Goal: Task Accomplishment & Management: Manage account settings

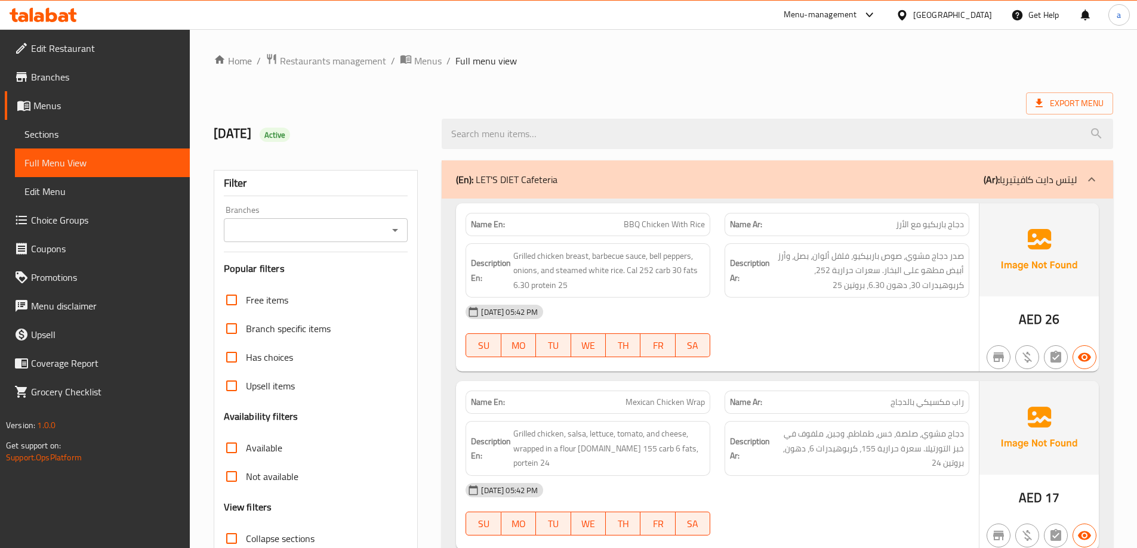
click at [17, 22] on div at bounding box center [43, 15] width 67 height 14
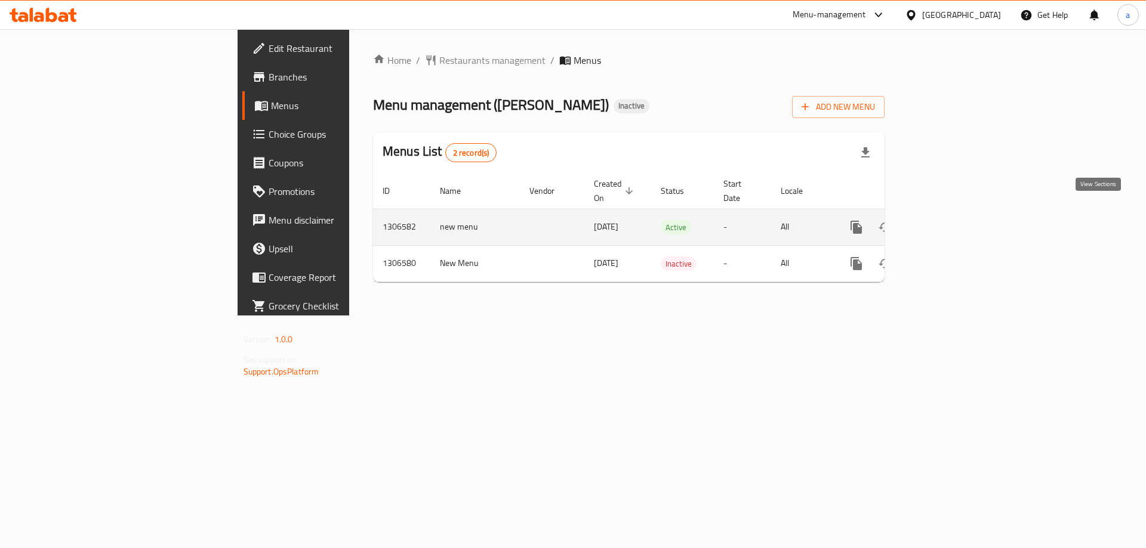
click at [957, 213] on link "enhanced table" at bounding box center [942, 227] width 29 height 29
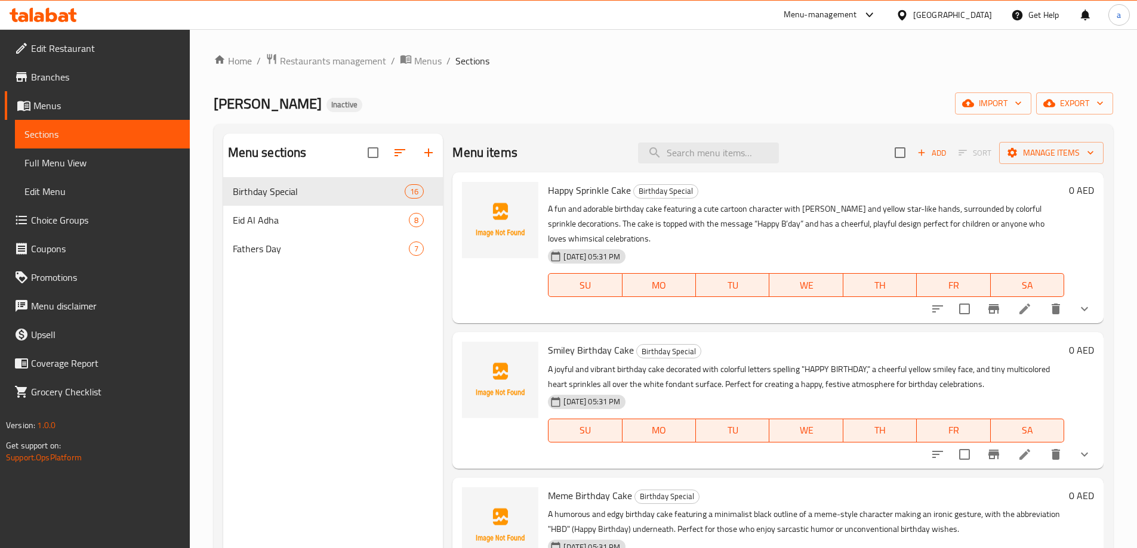
click at [602, 70] on div "Home / Restaurants management / Menus / Sections Teyyar Cake Inactive import ex…" at bounding box center [663, 372] width 899 height 639
click at [1018, 307] on icon at bounding box center [1024, 309] width 14 height 14
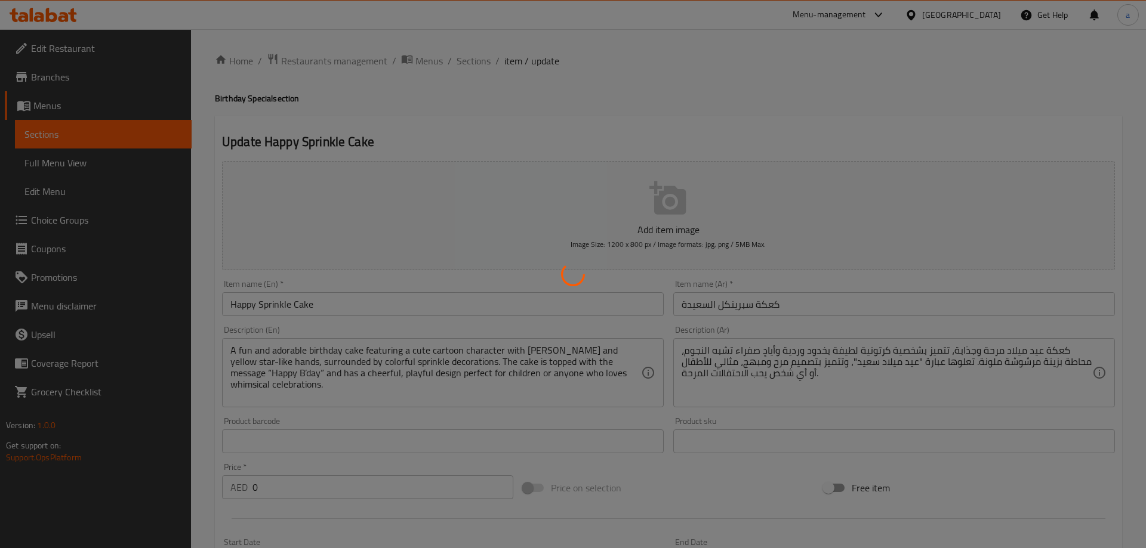
type input "اختر الحجم"
type input "1"
type input "اختر النكهة"
type input "1"
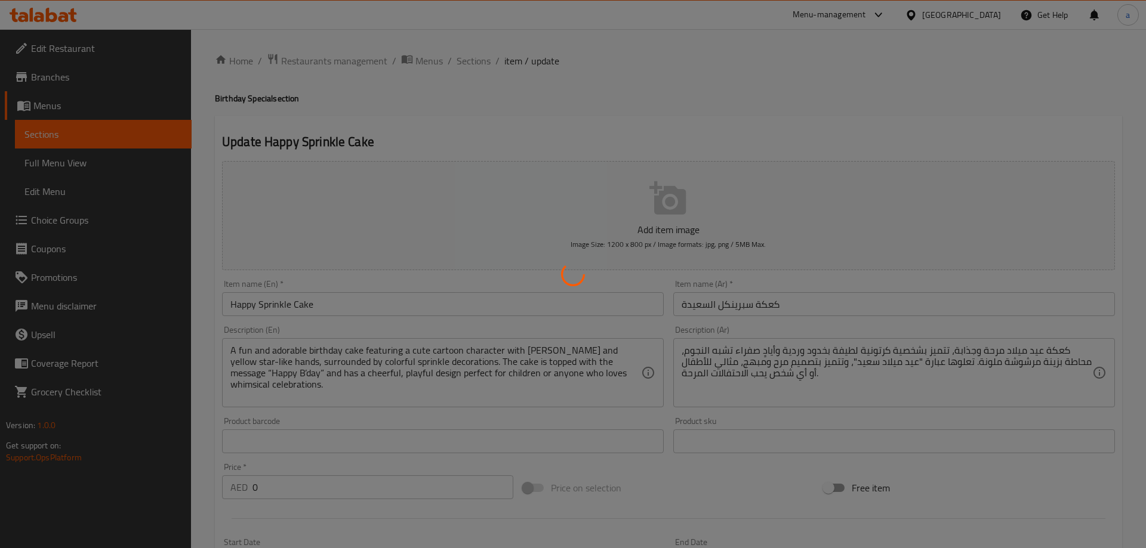
type input "1"
type input "الإضافات"
type input "0"
type input "4"
type input "أرسل صندوق زهور عطرة (15 قطعة)"
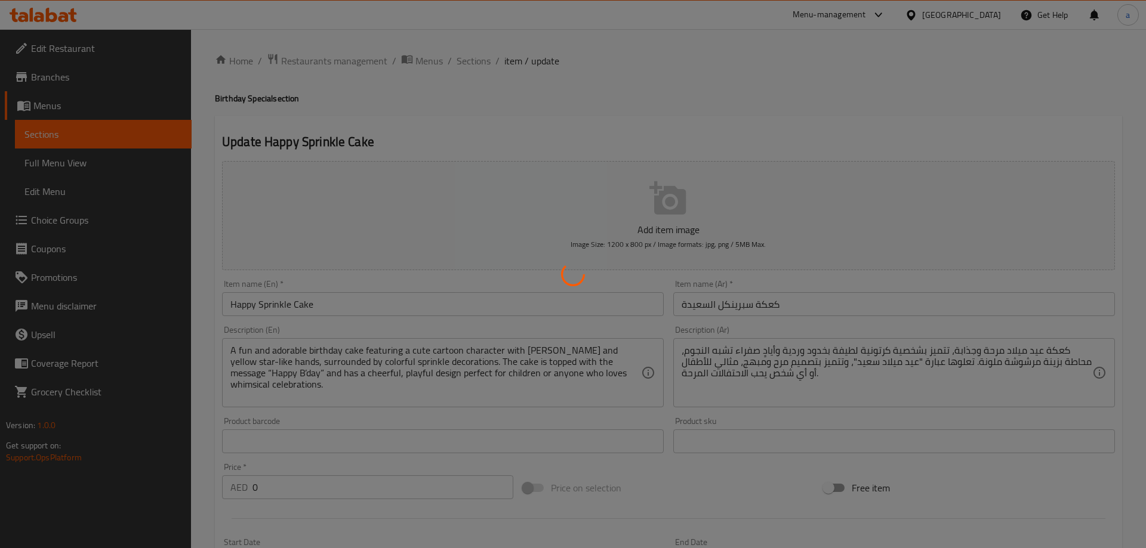
type input "0"
type input "1"
type input "أرسل باقة زهور عطرة (10 قطع)"
type input "0"
type input "1"
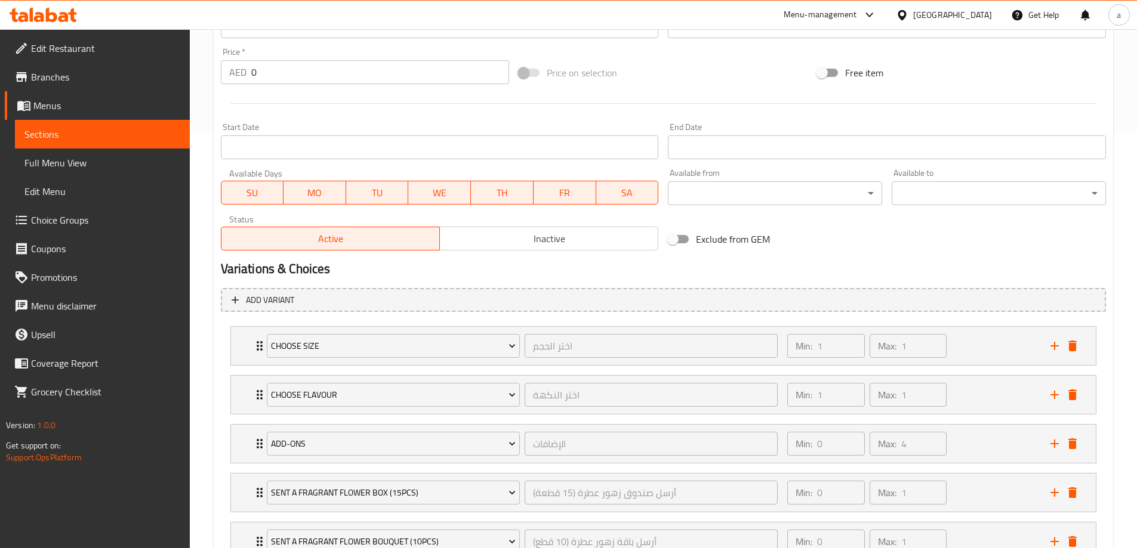
scroll to position [510, 0]
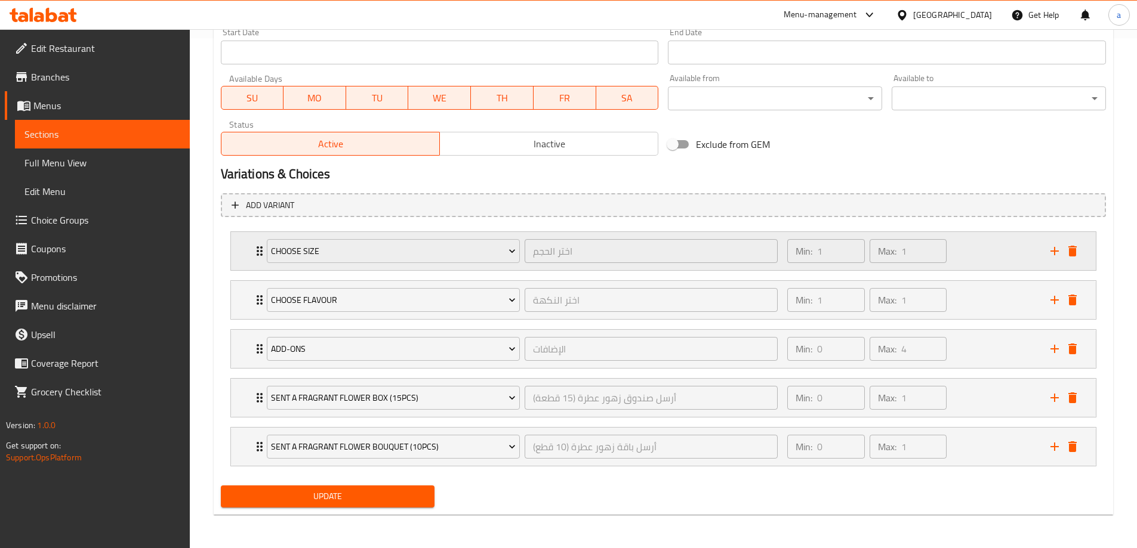
click at [235, 257] on div "Choose Size اختر الحجم ​ Min: 1 ​ Max: 1 ​" at bounding box center [663, 251] width 865 height 38
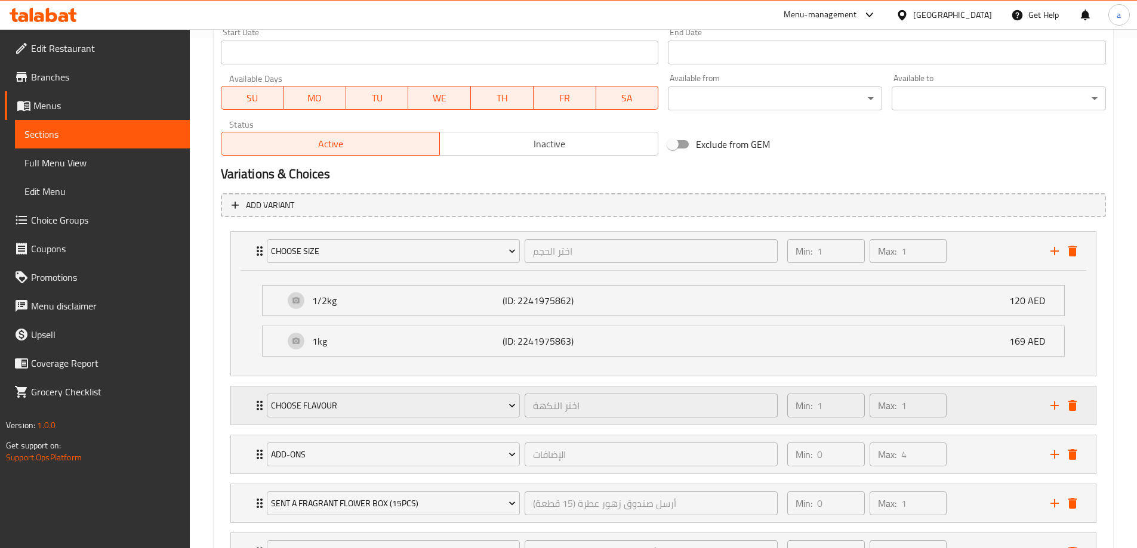
click at [244, 270] on div "Choose Flavour اختر النكهة ​ Min: 1 ​ Max: 1 ​" at bounding box center [663, 251] width 865 height 38
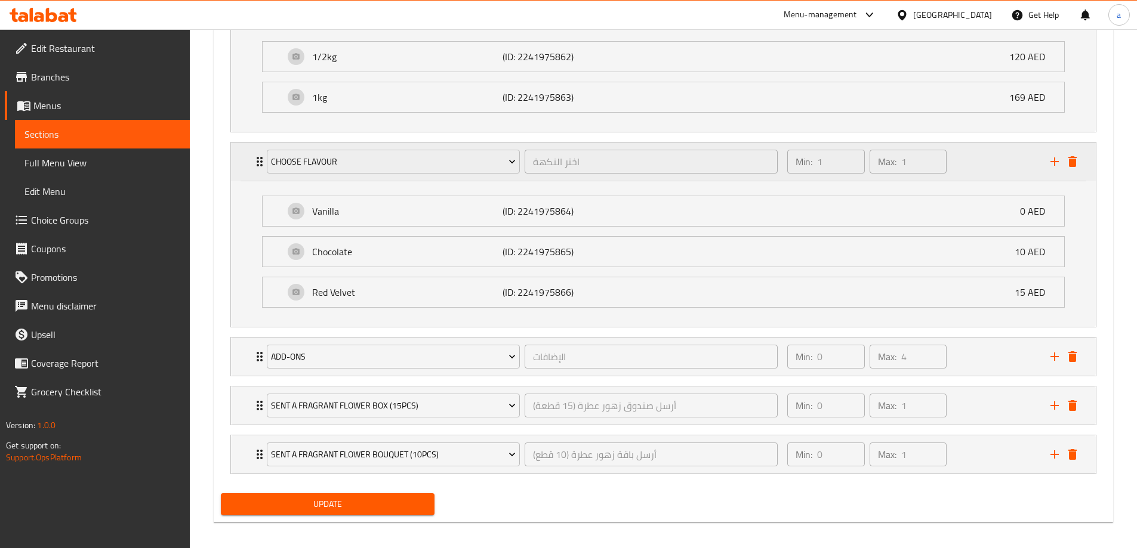
scroll to position [762, 0]
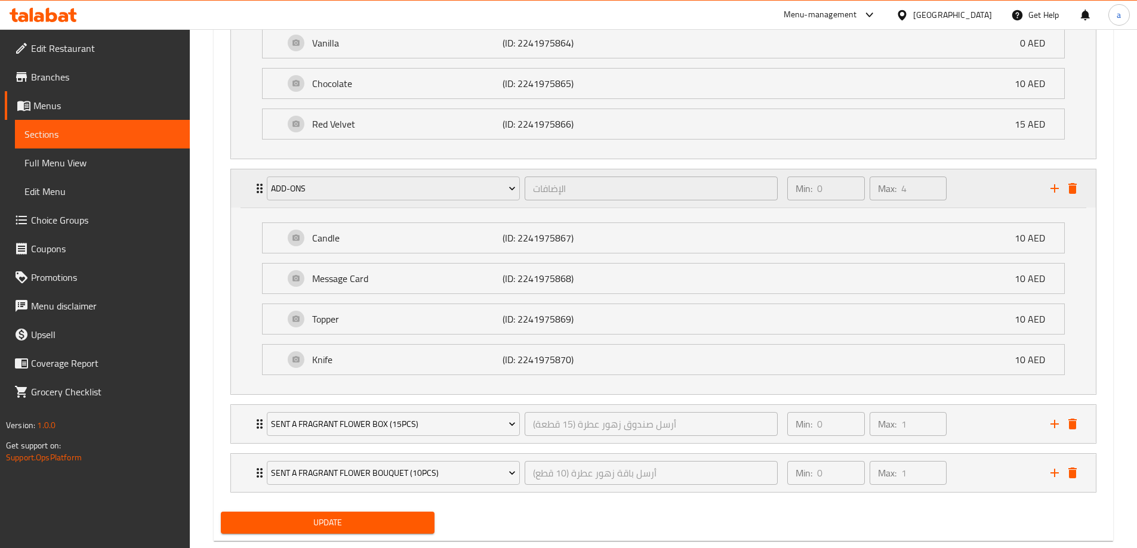
scroll to position [941, 0]
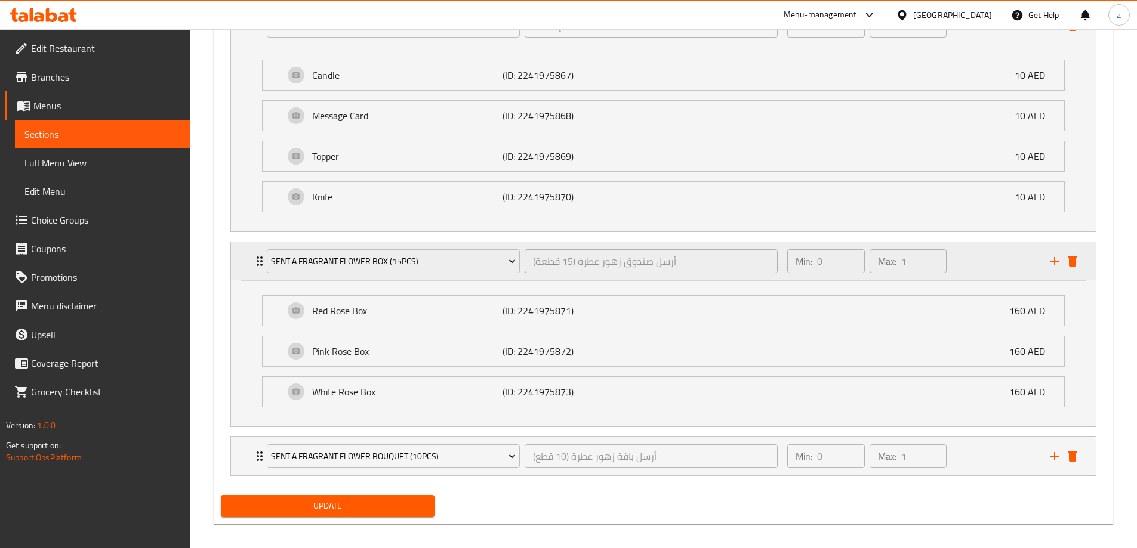
scroll to position [1095, 0]
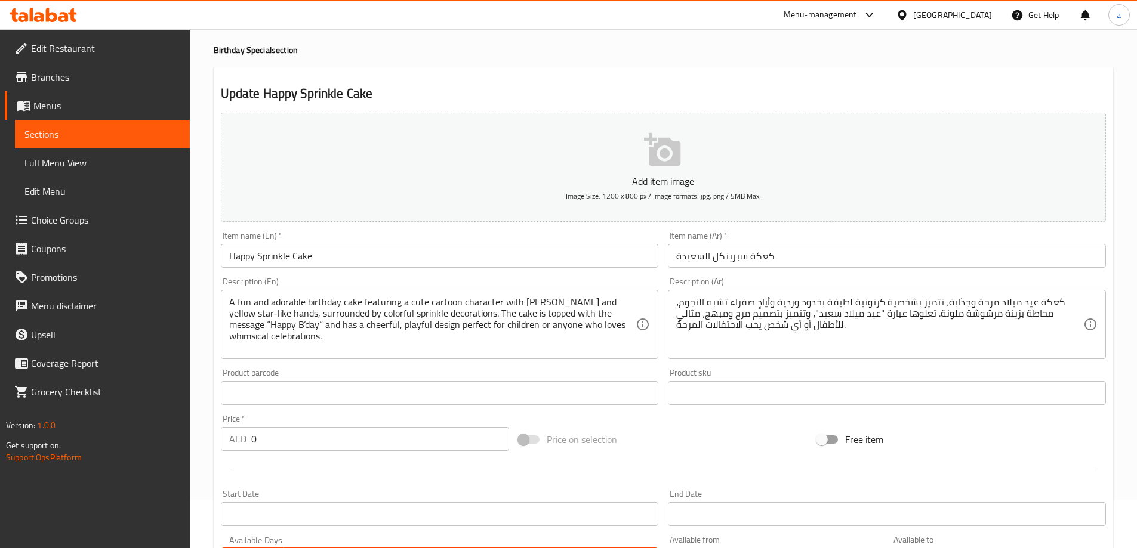
scroll to position [48, 0]
click at [60, 47] on span "Edit Restaurant" at bounding box center [105, 48] width 149 height 14
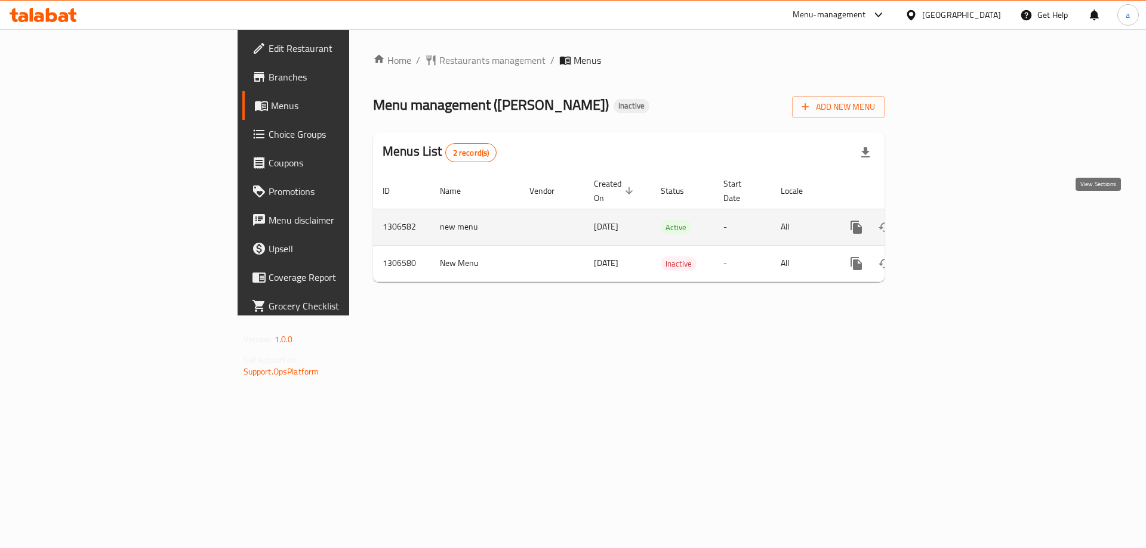
click at [957, 216] on link "enhanced table" at bounding box center [942, 227] width 29 height 29
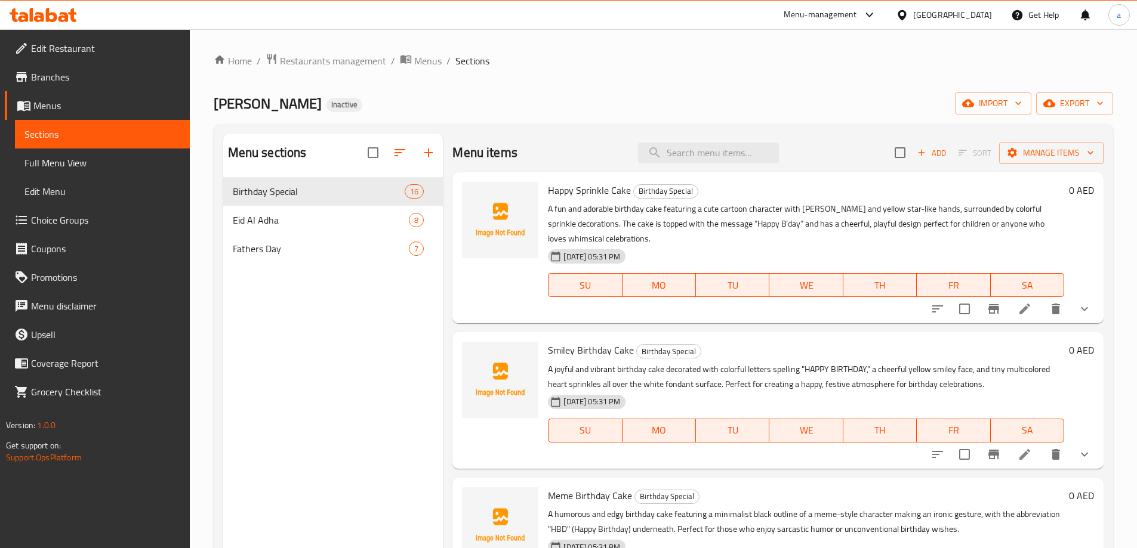
click at [106, 167] on span "Full Menu View" at bounding box center [102, 163] width 156 height 14
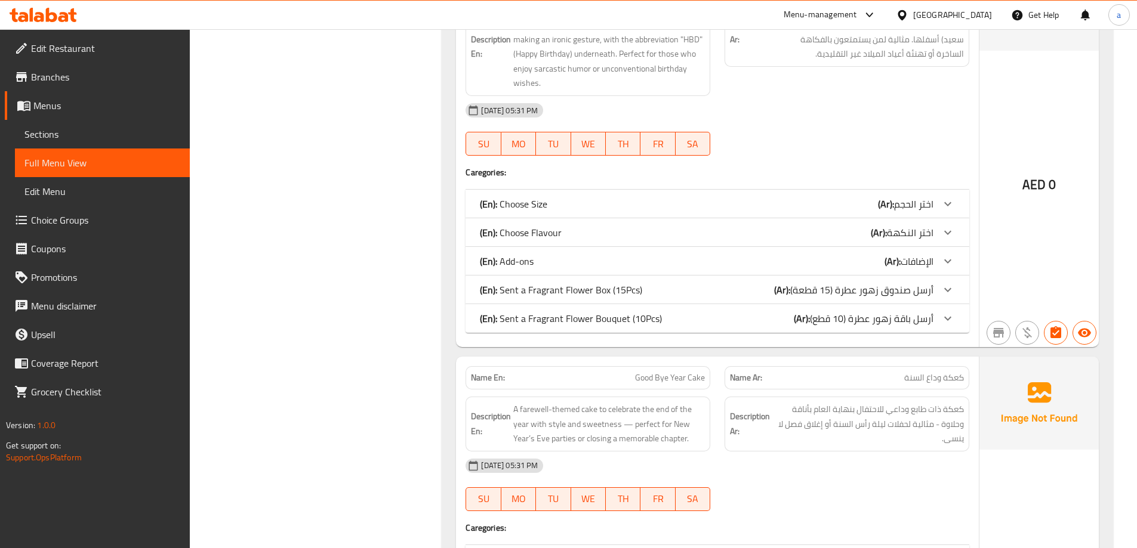
scroll to position [1194, 0]
